Goal: Information Seeking & Learning: Learn about a topic

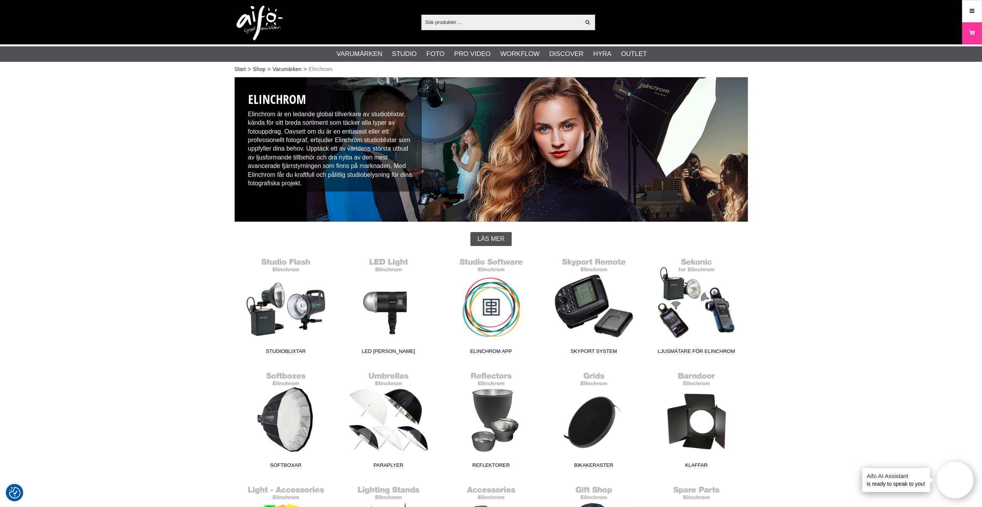
click at [472, 28] on input "text" at bounding box center [500, 22] width 159 height 12
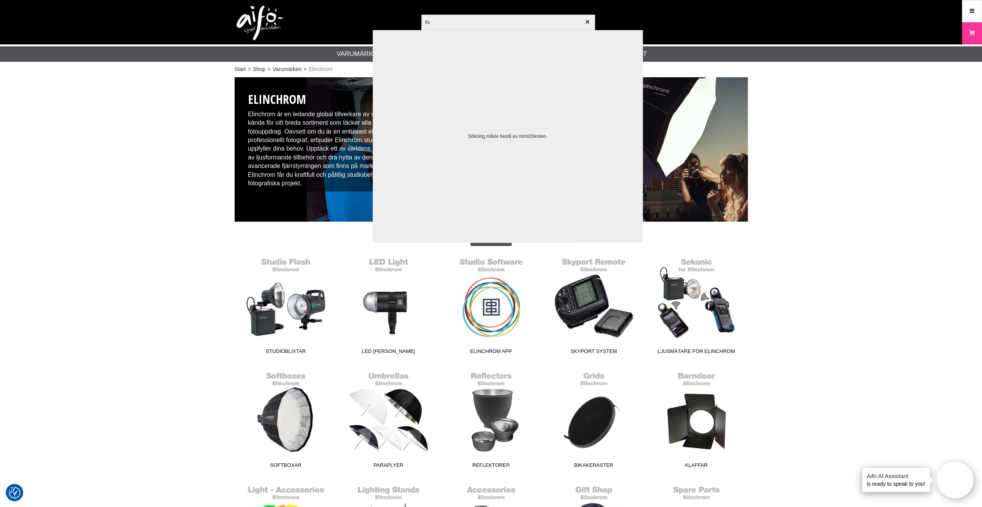
type input "five"
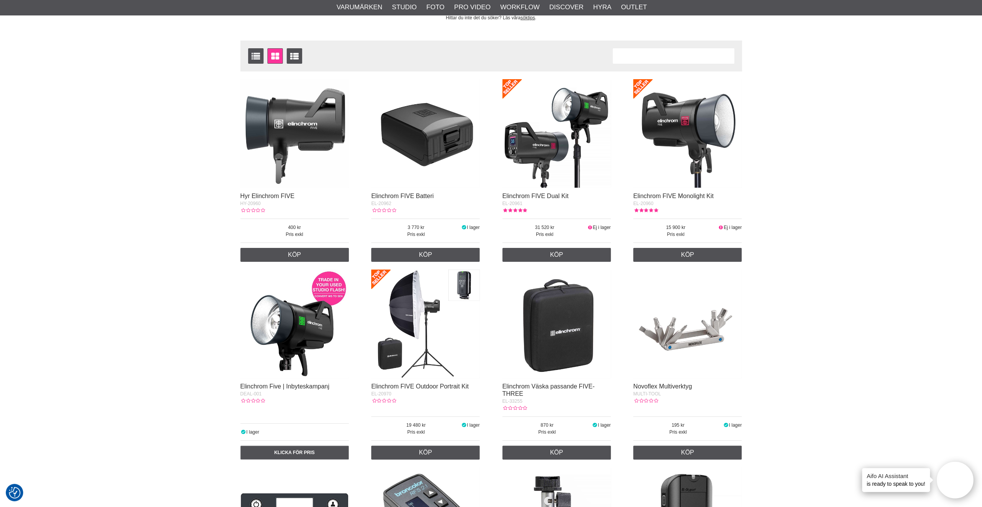
scroll to position [154, 0]
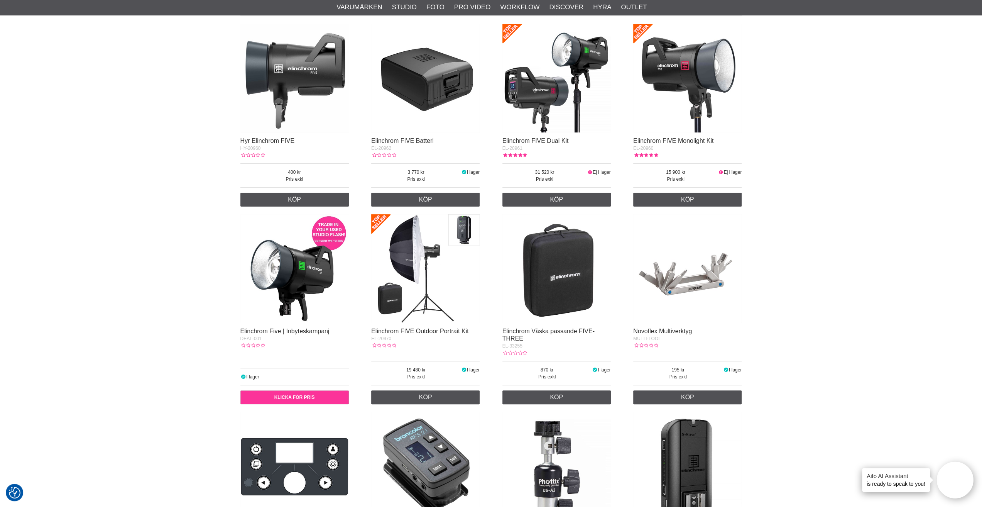
click at [255, 400] on link "Klicka för pris" at bounding box center [294, 397] width 108 height 14
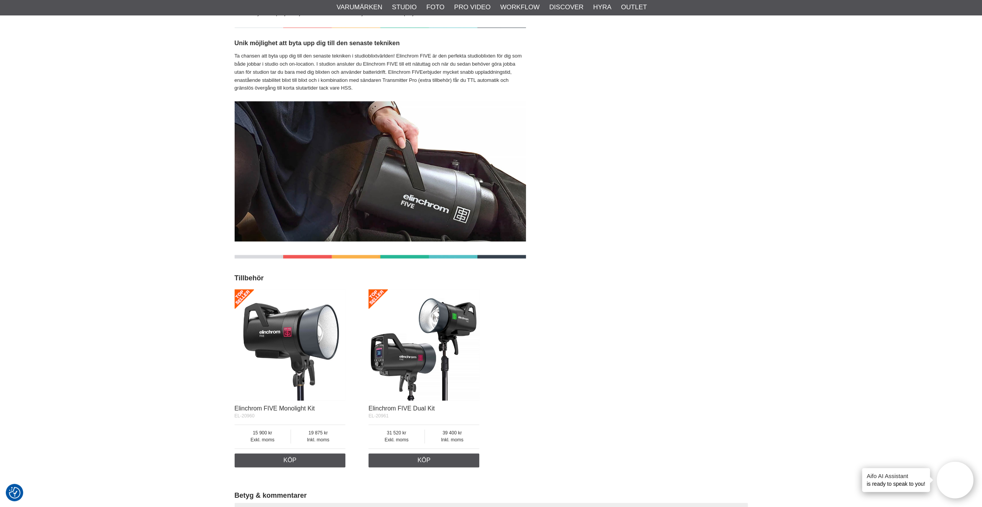
scroll to position [964, 0]
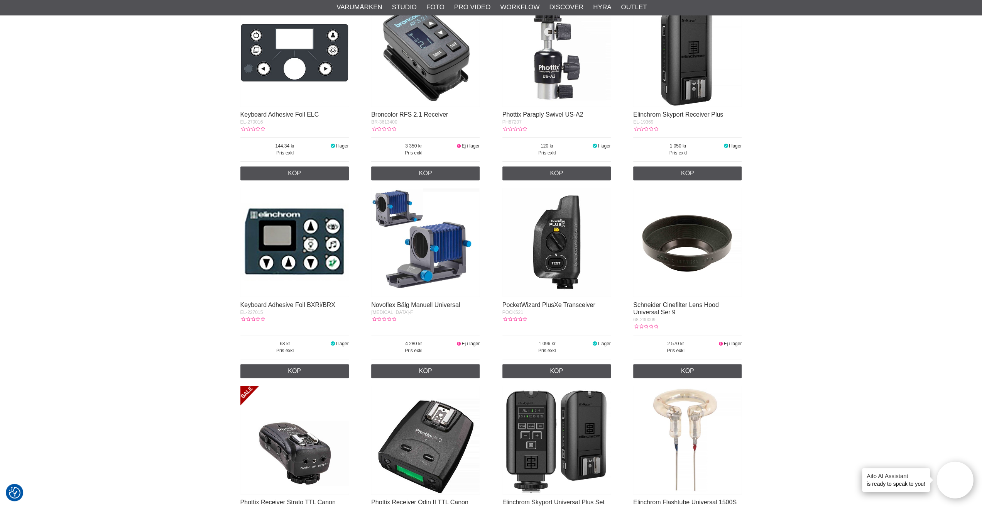
scroll to position [540, 0]
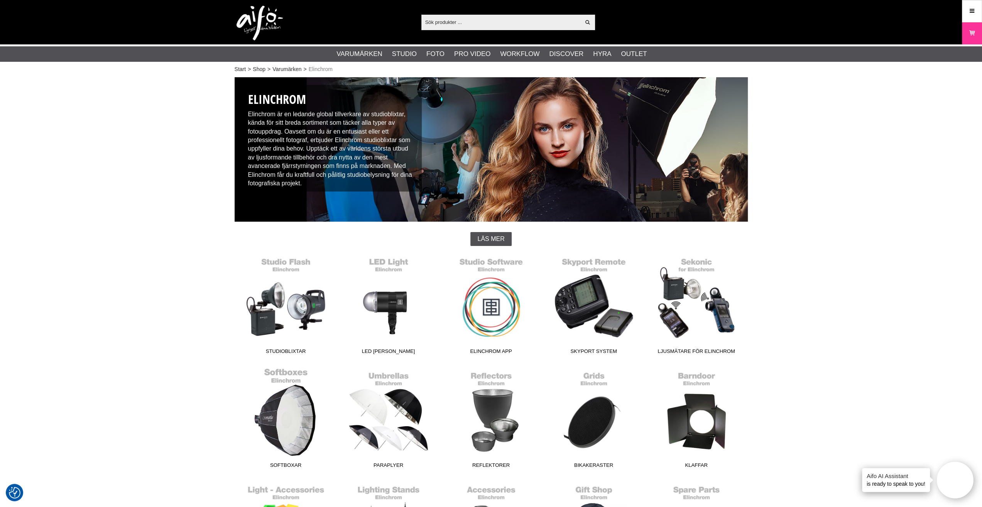
click at [278, 422] on link "Softboxar" at bounding box center [286, 419] width 103 height 104
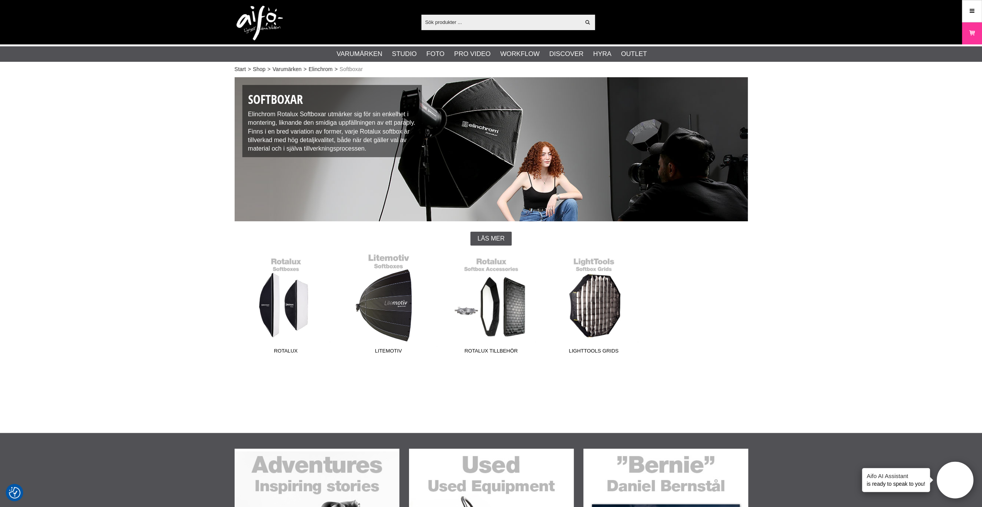
click at [390, 330] on link "Litemotiv" at bounding box center [388, 305] width 103 height 104
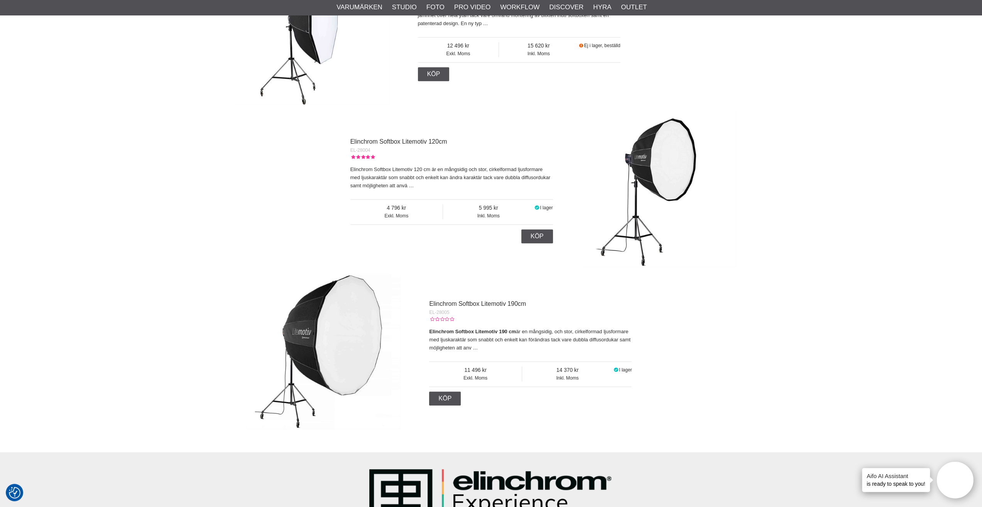
scroll to position [309, 0]
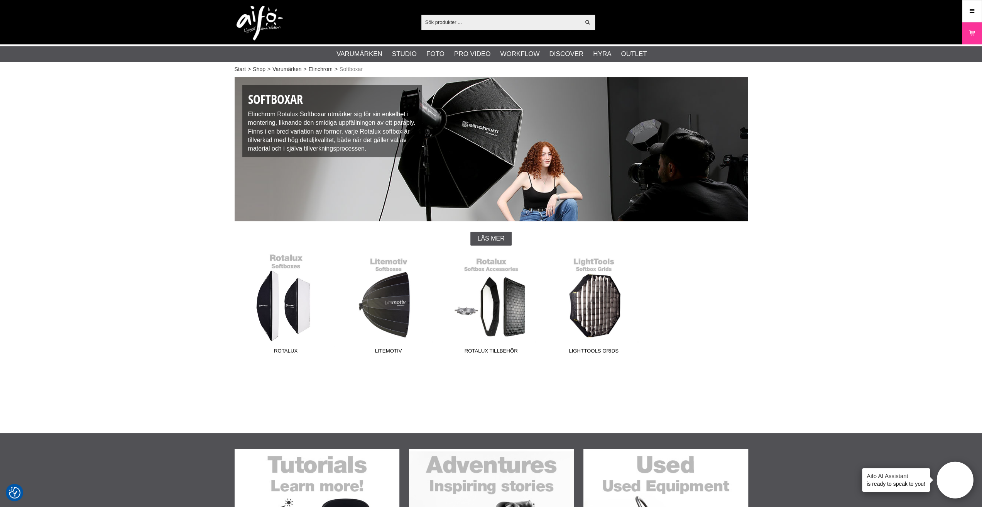
click at [300, 318] on link "Rotalux" at bounding box center [286, 305] width 103 height 104
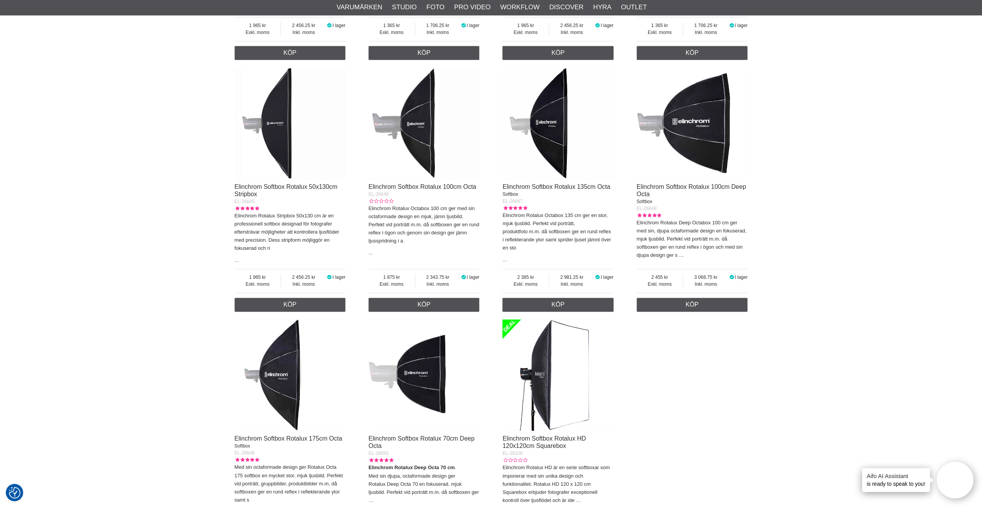
scroll to position [1235, 0]
